Goal: Task Accomplishment & Management: Complete application form

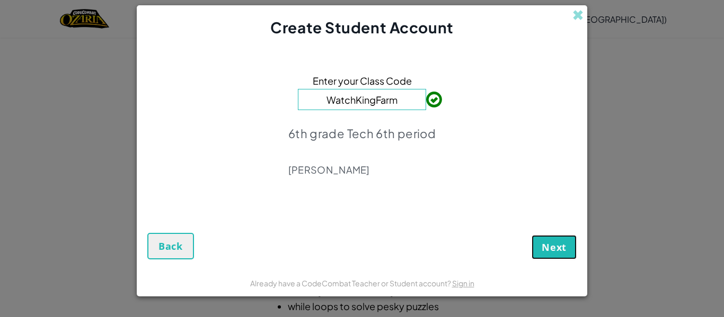
click at [556, 243] on span "Next" at bounding box center [554, 247] width 25 height 13
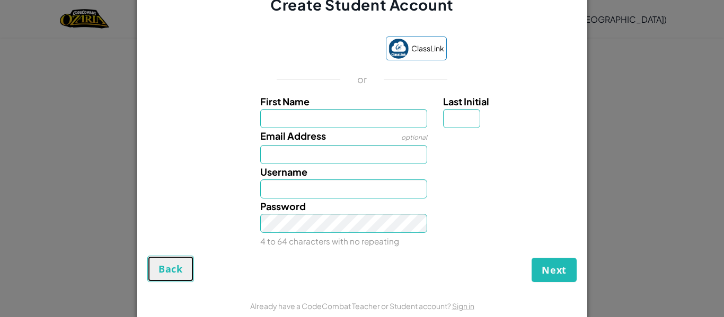
click at [170, 271] on span "Back" at bounding box center [170, 269] width 24 height 13
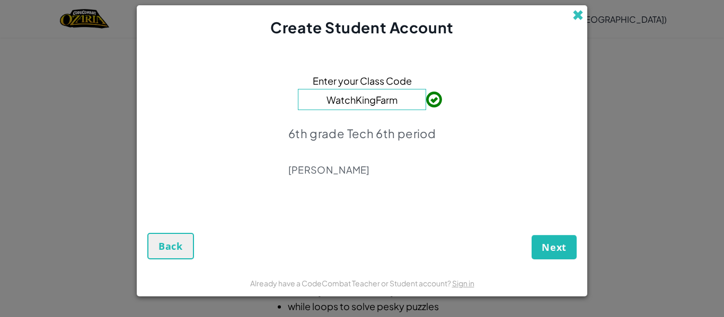
click at [575, 12] on span at bounding box center [577, 15] width 11 height 11
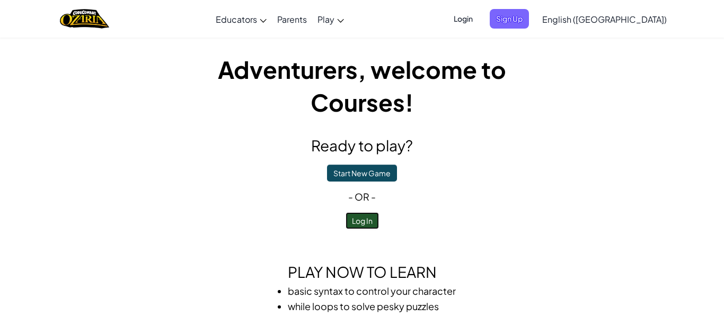
click at [366, 222] on button "Log In" at bounding box center [362, 221] width 33 height 17
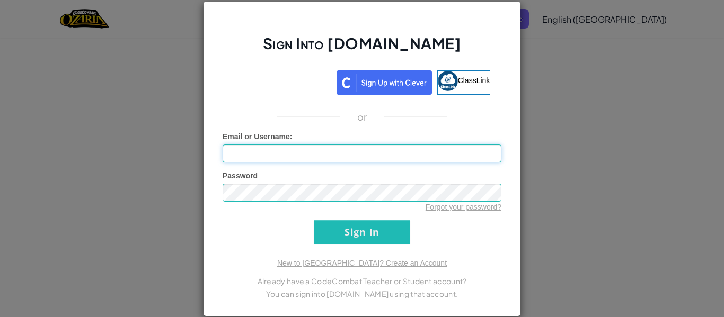
click at [242, 153] on input "Email or Username :" at bounding box center [362, 154] width 279 height 18
click at [352, 237] on input "Sign In" at bounding box center [362, 232] width 96 height 24
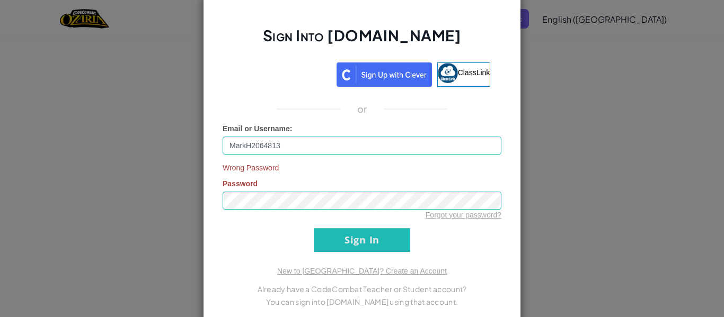
click at [500, 16] on div "Sign Into [DOMAIN_NAME] ClassLink or Email or Username : MarkH2064813 Wrong Pas…" at bounding box center [362, 159] width 318 height 332
click at [296, 146] on input "MarkH2064813" at bounding box center [362, 146] width 279 height 18
type input "M"
click at [51, 120] on div "Sign Into [DOMAIN_NAME] ClassLink or Email or Username : Wrong Password Passwor…" at bounding box center [362, 158] width 724 height 317
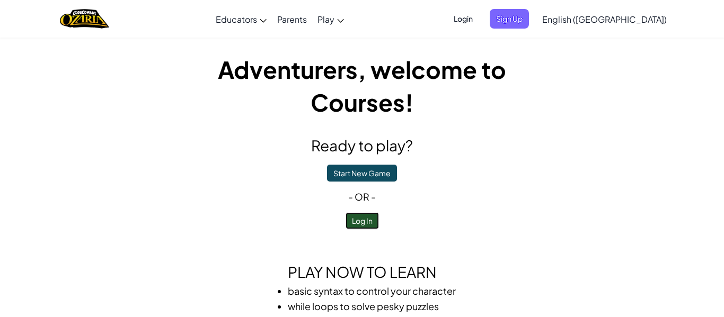
click at [356, 223] on button "Log In" at bounding box center [362, 221] width 33 height 17
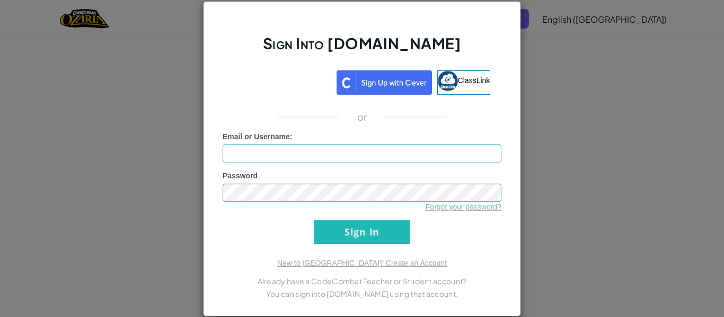
click at [347, 141] on div "Email or Username :" at bounding box center [362, 146] width 279 height 31
click at [348, 151] on input "Email or Username :" at bounding box center [362, 154] width 279 height 18
type input "MarkH2064813"
click at [373, 228] on input "Sign In" at bounding box center [362, 232] width 96 height 24
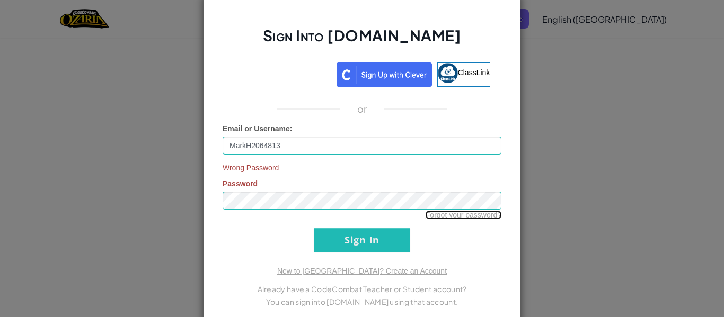
click at [437, 218] on link "Forgot your password?" at bounding box center [464, 215] width 76 height 8
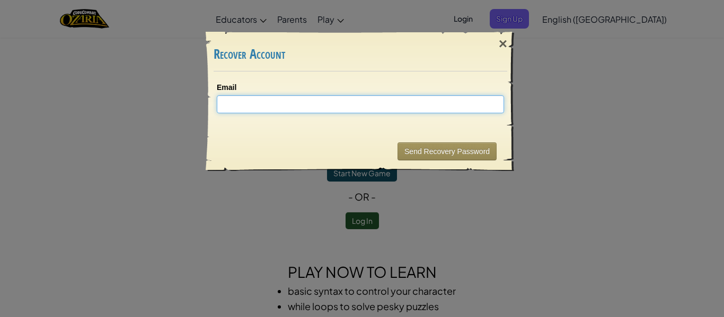
click at [323, 101] on input "Email" at bounding box center [360, 104] width 287 height 18
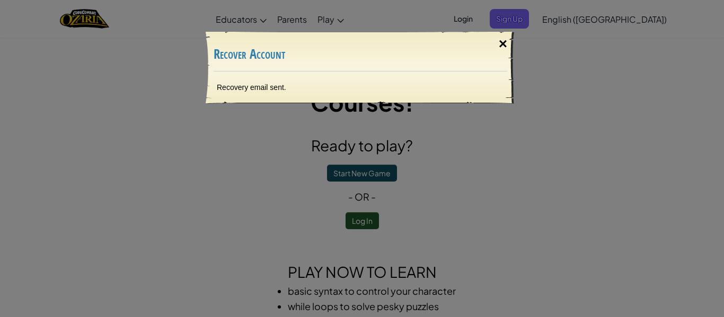
click at [502, 45] on div "×" at bounding box center [503, 44] width 24 height 31
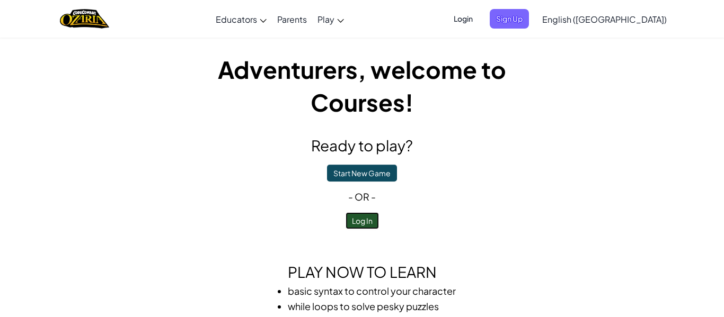
click at [348, 217] on button "Log In" at bounding box center [362, 221] width 33 height 17
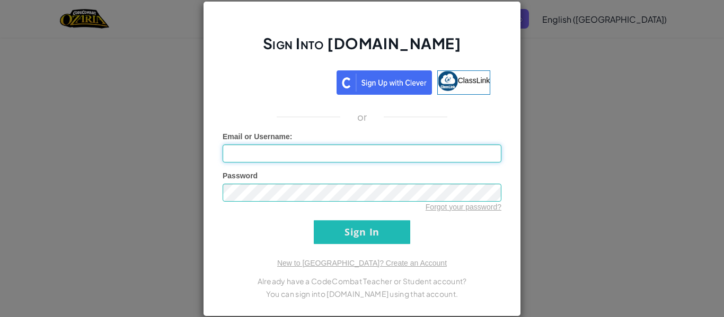
click at [317, 155] on input "Email or Username :" at bounding box center [362, 154] width 279 height 18
type input "MarkH2064813"
click at [376, 233] on input "Sign In" at bounding box center [362, 232] width 96 height 24
